Goal: Task Accomplishment & Management: Use online tool/utility

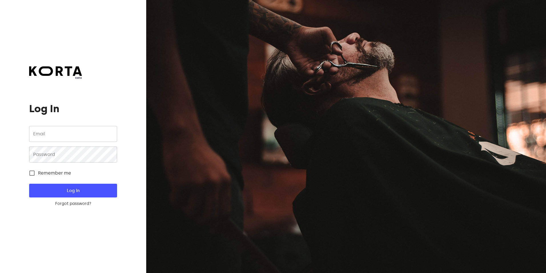
type input "[EMAIL_ADDRESS][DOMAIN_NAME]"
click at [59, 192] on span "Log In" at bounding box center [72, 190] width 69 height 7
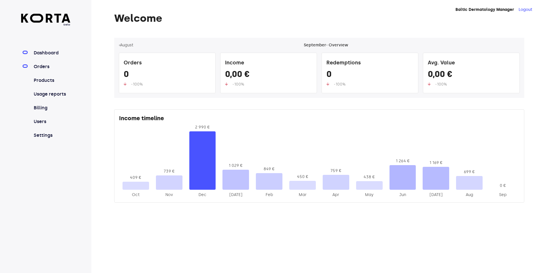
click at [46, 67] on link "Orders" at bounding box center [52, 66] width 38 height 7
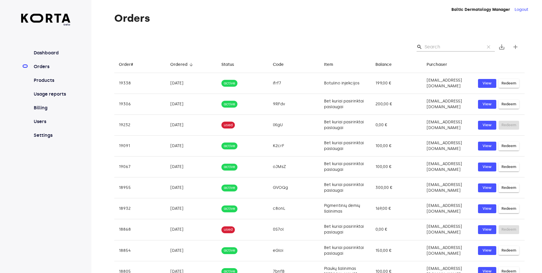
click at [429, 47] on input "Search" at bounding box center [452, 46] width 55 height 9
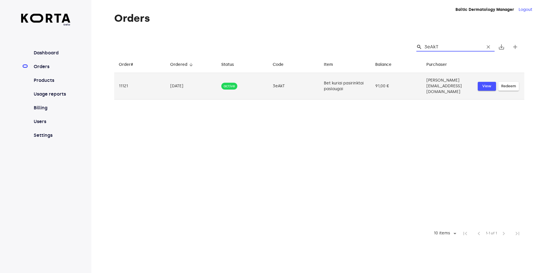
type input "3eAkT"
click at [483, 83] on span "View" at bounding box center [487, 86] width 13 height 7
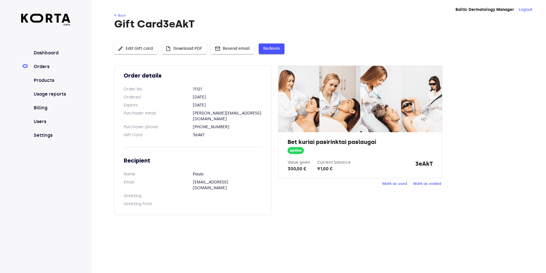
click at [274, 47] on span "Redeem" at bounding box center [271, 48] width 17 height 7
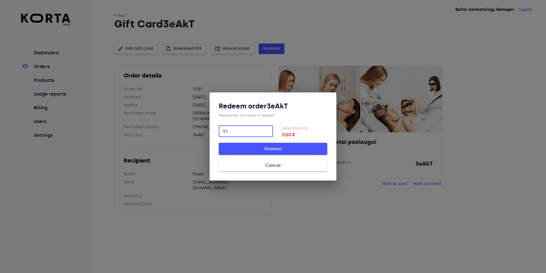
type input "91"
click at [265, 150] on span "Redeem" at bounding box center [273, 148] width 90 height 7
